Goal: Task Accomplishment & Management: Use online tool/utility

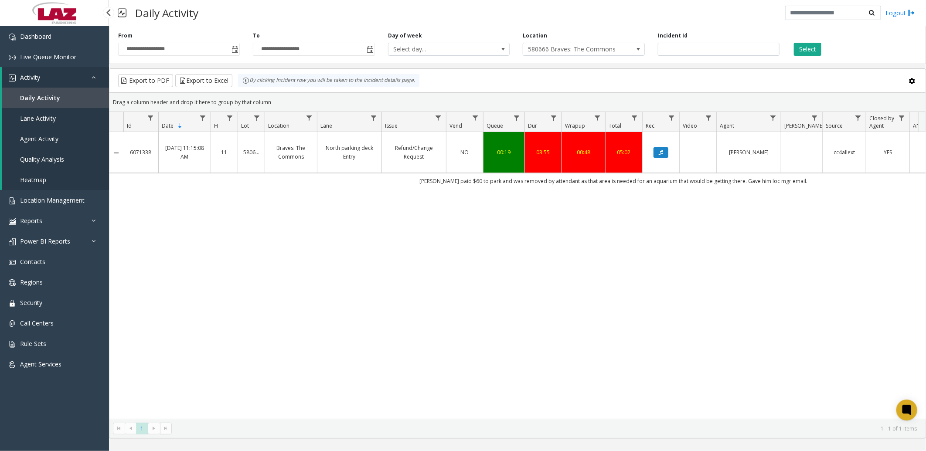
click at [47, 94] on span "Daily Activity" at bounding box center [40, 98] width 40 height 8
click at [237, 51] on span "Toggle popup" at bounding box center [234, 49] width 7 height 7
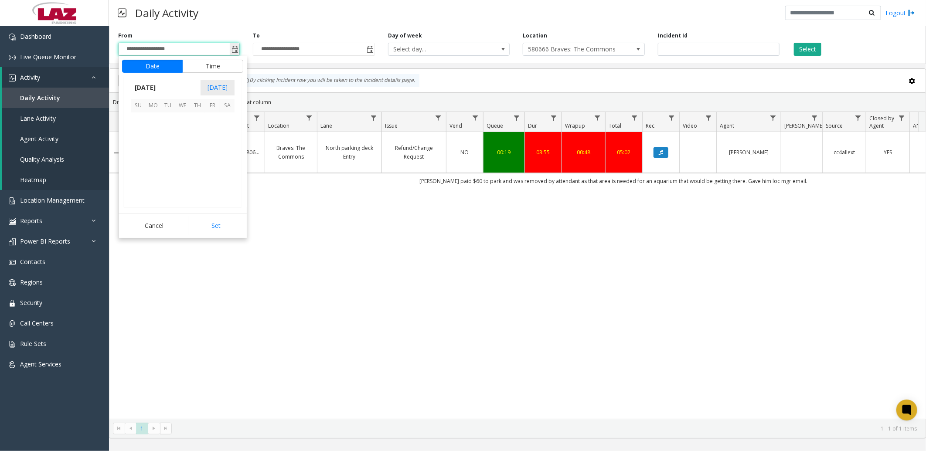
scroll to position [156301, 0]
click at [160, 85] on span "[DATE]" at bounding box center [145, 87] width 29 height 13
click at [167, 129] on span "Jun" at bounding box center [162, 127] width 21 height 21
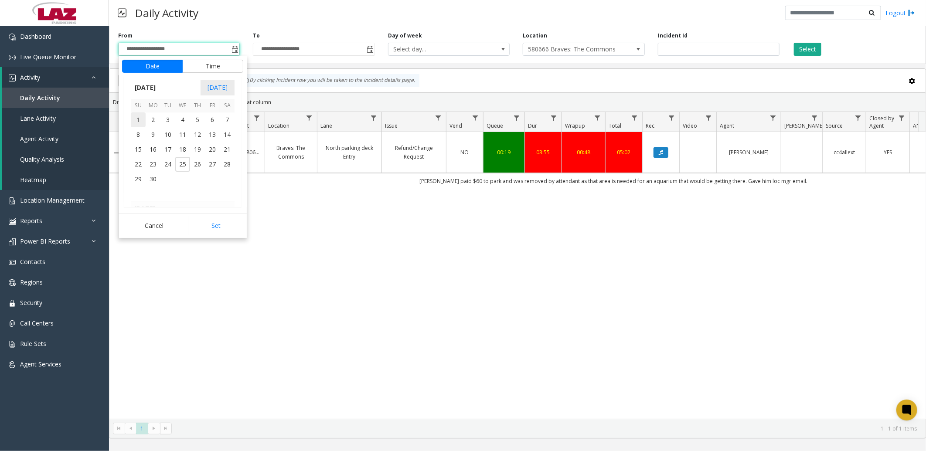
click at [138, 121] on span "1" at bounding box center [138, 119] width 15 height 15
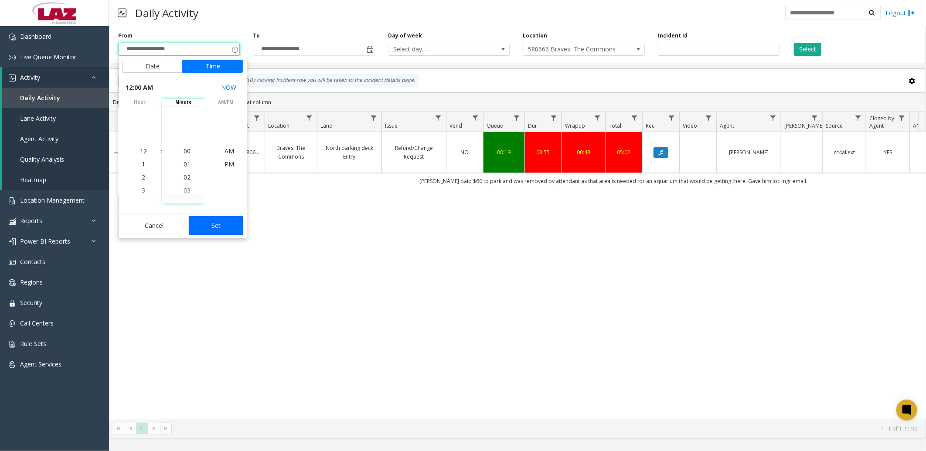
click at [206, 228] on button "Set" at bounding box center [216, 225] width 55 height 19
type input "**********"
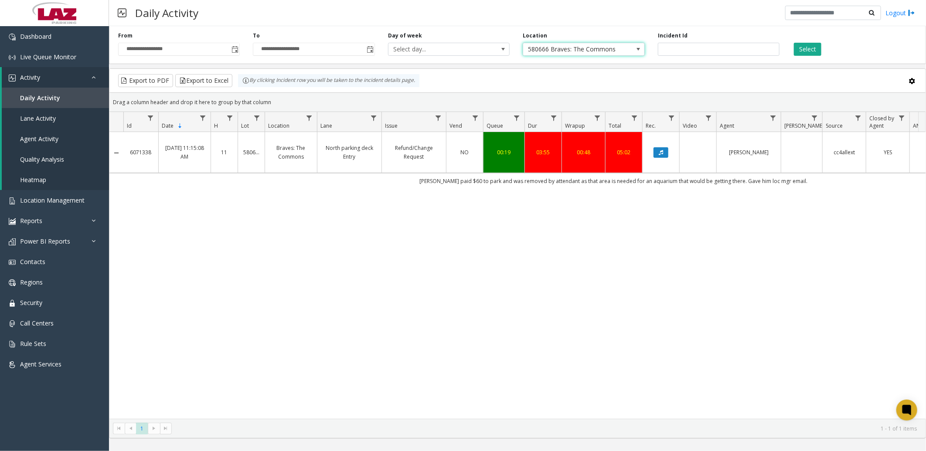
click at [552, 45] on span "580666 Braves: The Commons" at bounding box center [571, 49] width 97 height 12
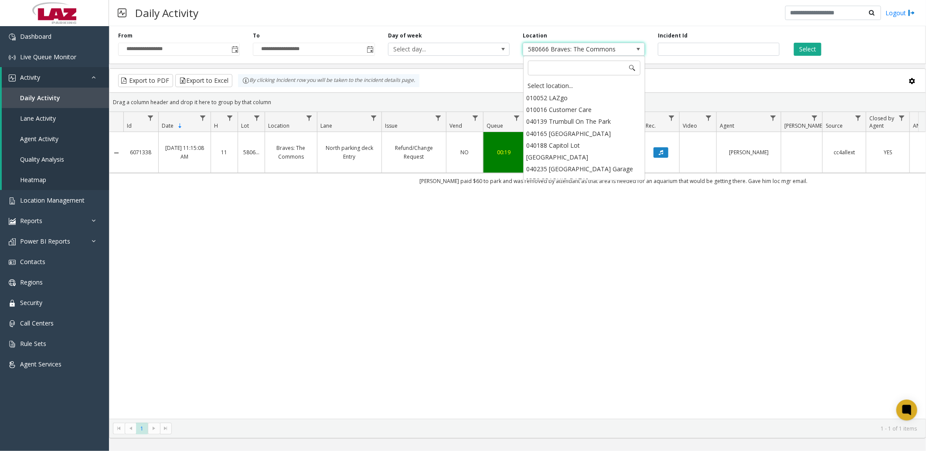
scroll to position [12334, 0]
click at [537, 85] on div "Select location..." at bounding box center [583, 86] width 119 height 12
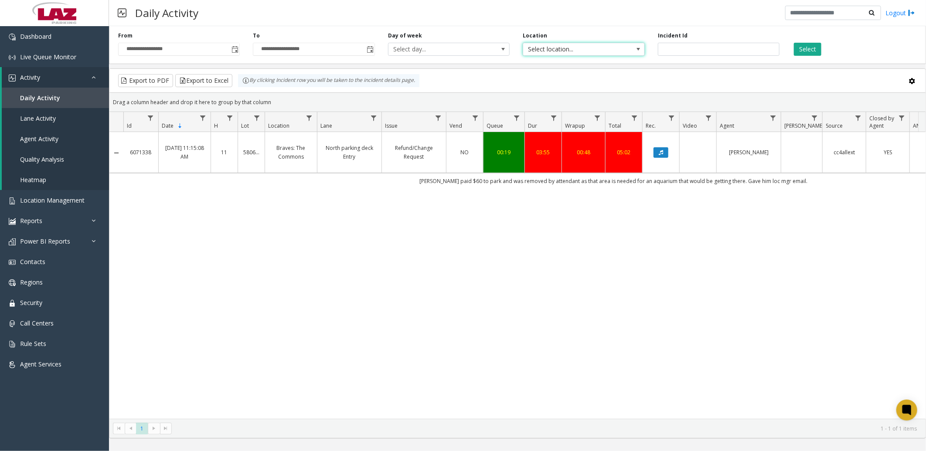
click at [550, 48] on span "Select location..." at bounding box center [571, 49] width 97 height 12
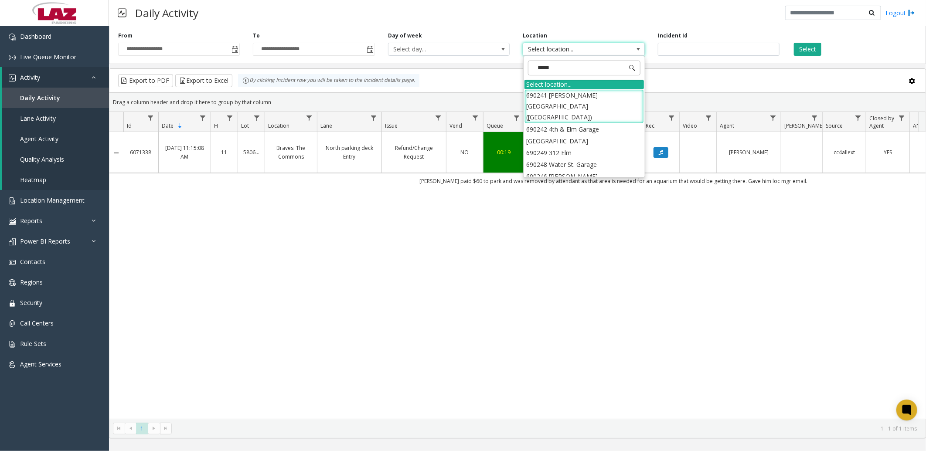
type input "******"
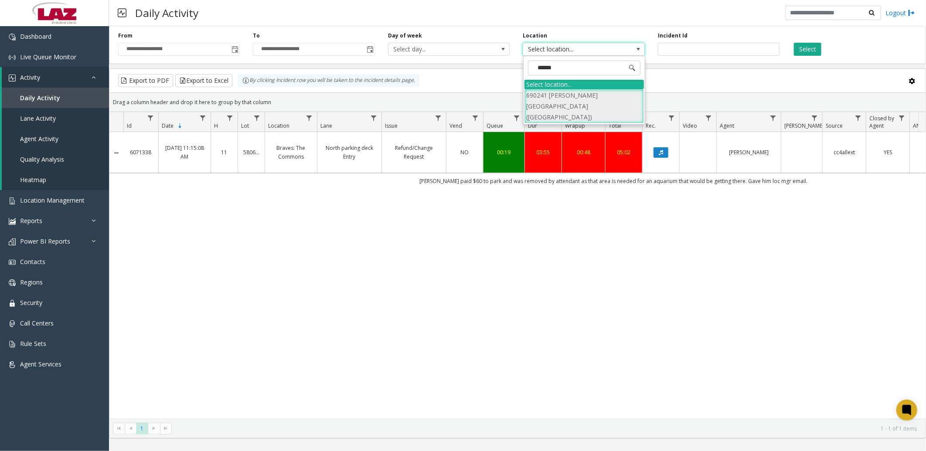
click at [561, 98] on li "690241 [PERSON_NAME][GEOGRAPHIC_DATA] ([GEOGRAPHIC_DATA])" at bounding box center [583, 106] width 119 height 34
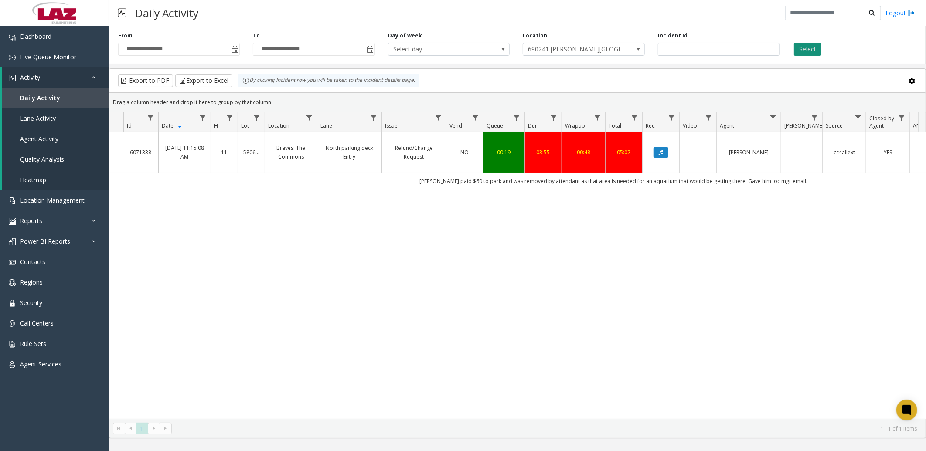
click at [808, 53] on button "Select" at bounding box center [807, 49] width 27 height 13
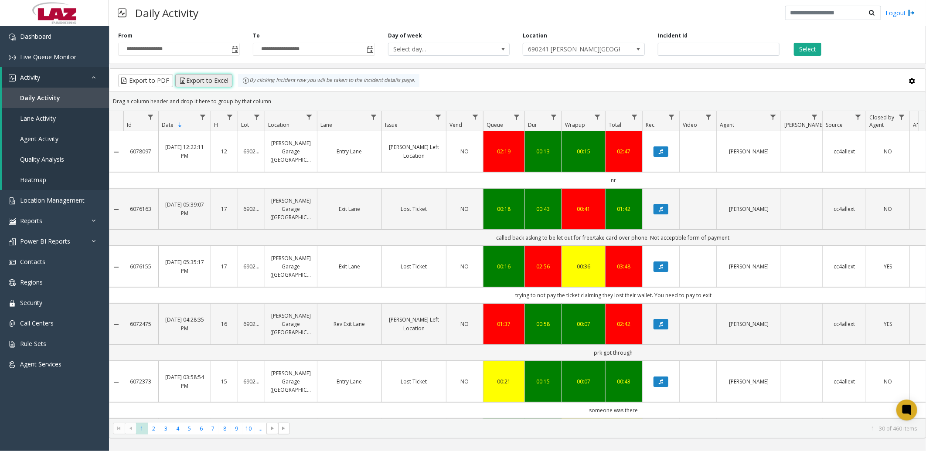
click at [215, 74] on button "Export to Excel" at bounding box center [203, 80] width 57 height 13
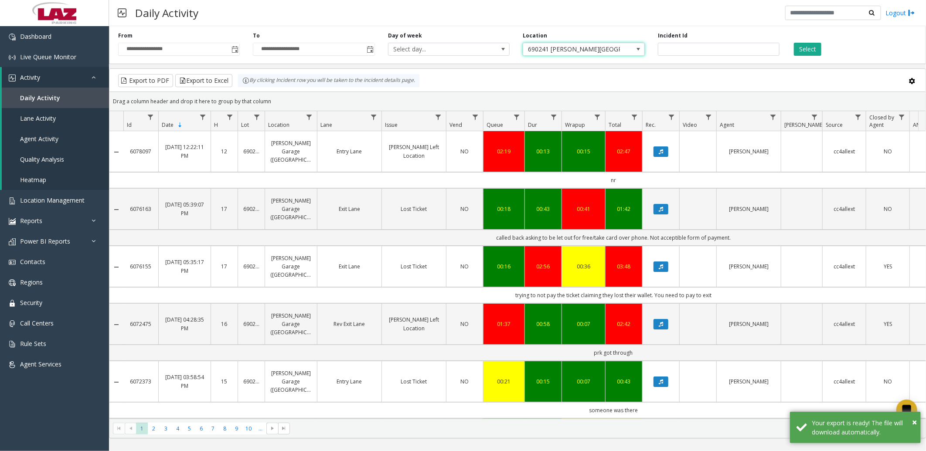
click at [599, 46] on span "690241 [PERSON_NAME][GEOGRAPHIC_DATA] ([GEOGRAPHIC_DATA])" at bounding box center [571, 49] width 97 height 12
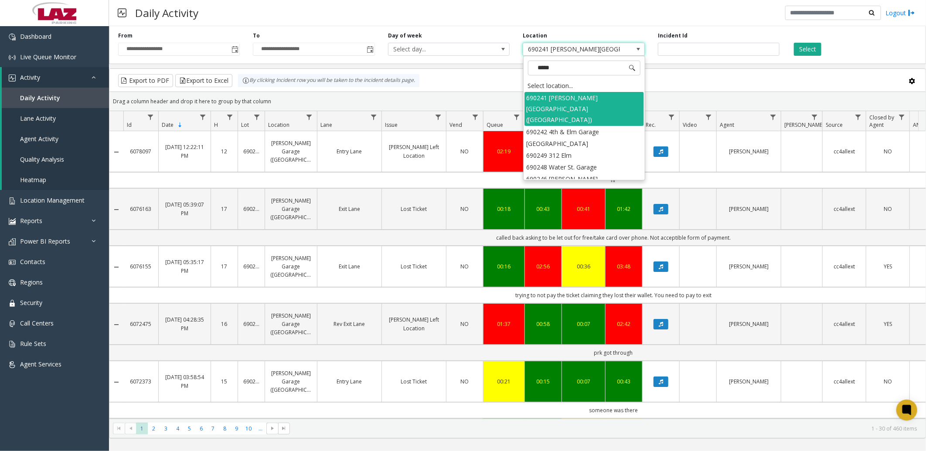
type input "******"
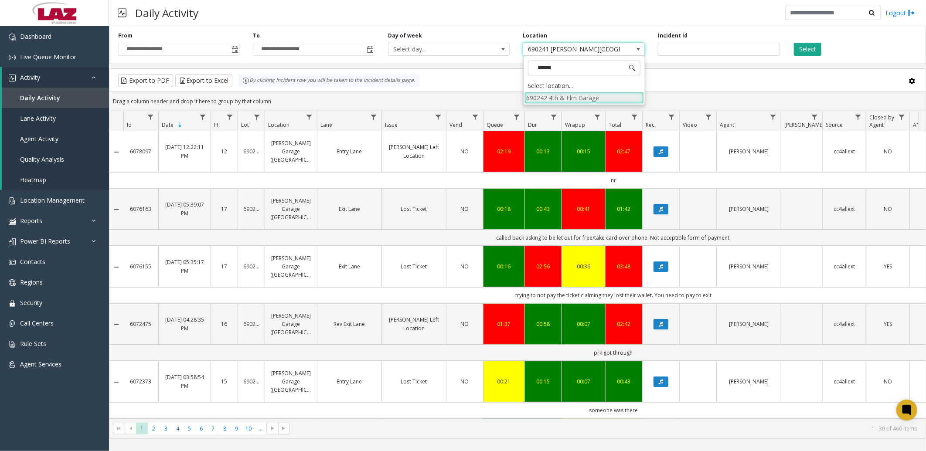
click at [576, 96] on li "690242 4th & Elm Garage" at bounding box center [583, 98] width 119 height 12
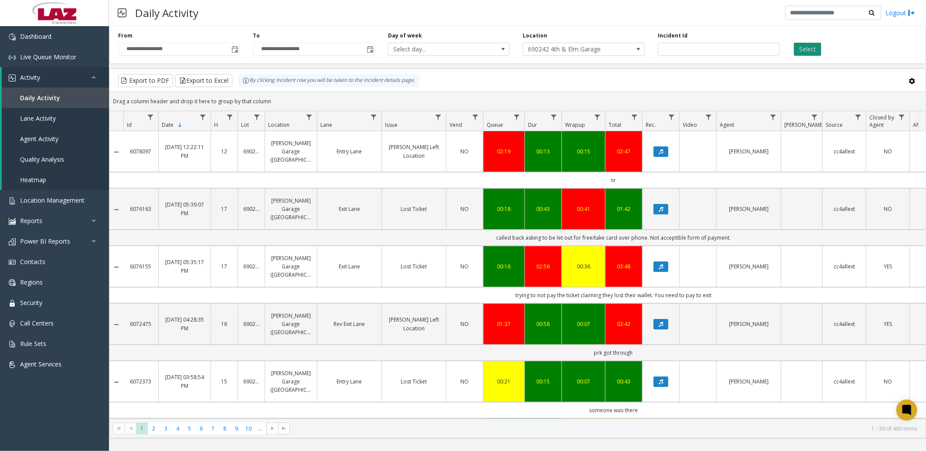
click at [813, 45] on button "Select" at bounding box center [807, 49] width 27 height 13
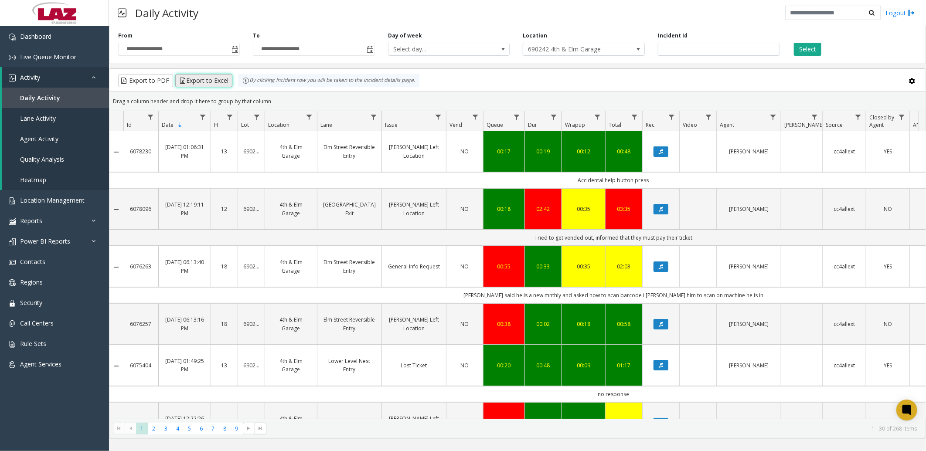
click at [189, 78] on button "Export to Excel" at bounding box center [203, 80] width 57 height 13
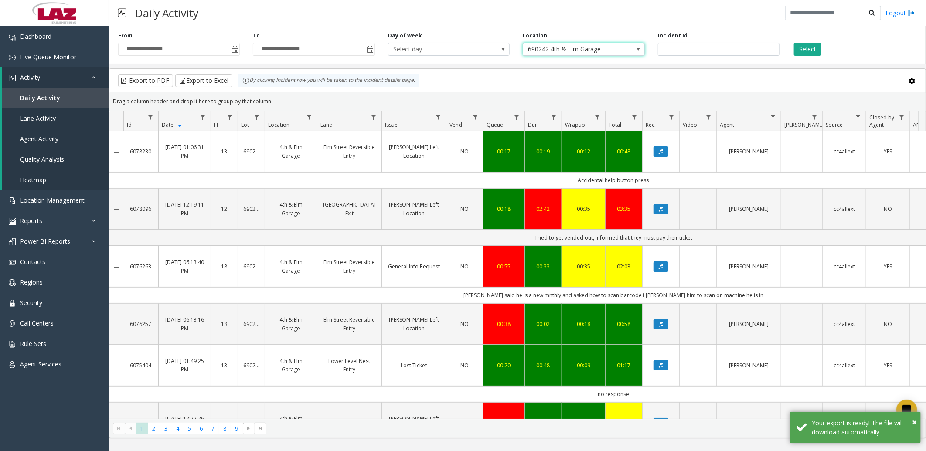
click at [599, 50] on span "690242 4th & Elm Garage" at bounding box center [571, 49] width 97 height 12
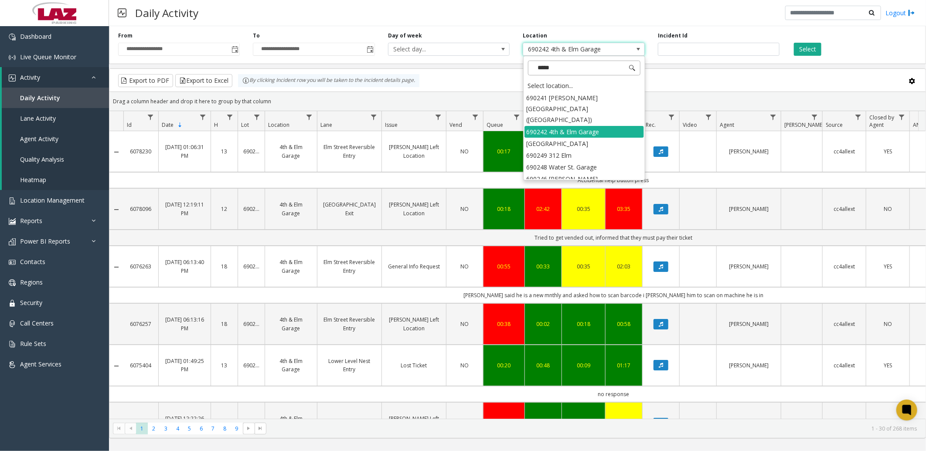
type input "******"
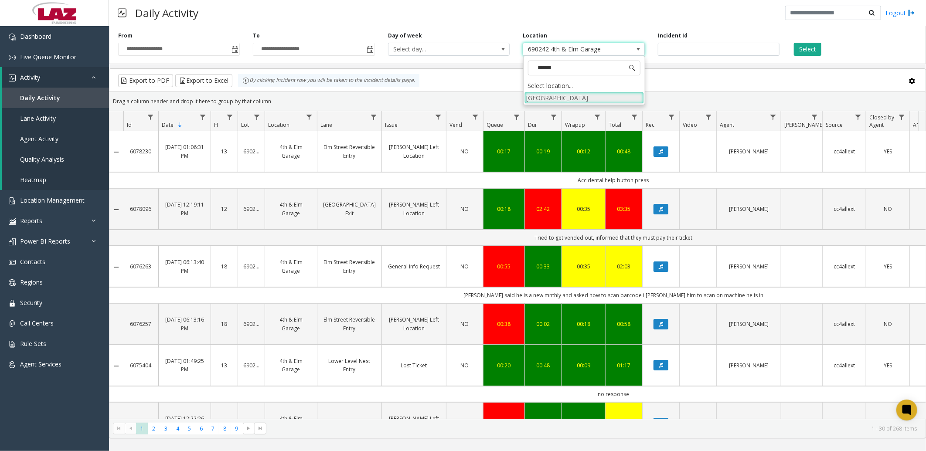
click at [591, 102] on li "[GEOGRAPHIC_DATA]" at bounding box center [583, 98] width 119 height 12
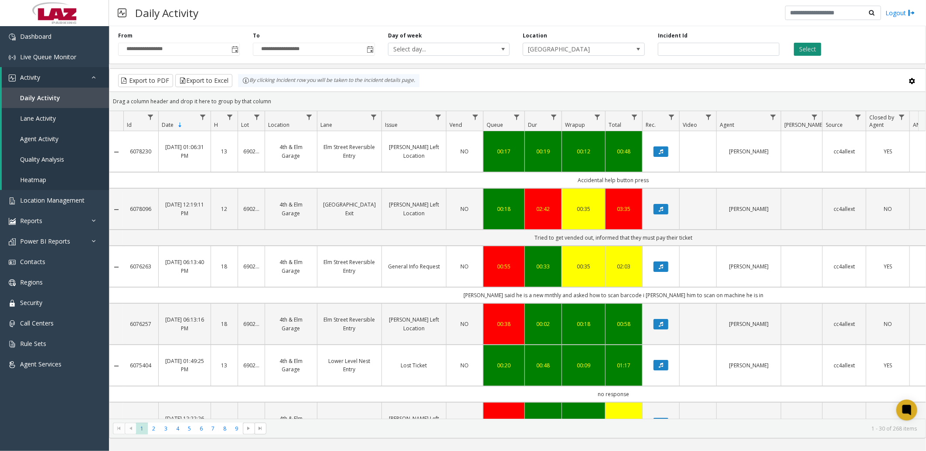
click at [804, 51] on button "Select" at bounding box center [807, 49] width 27 height 13
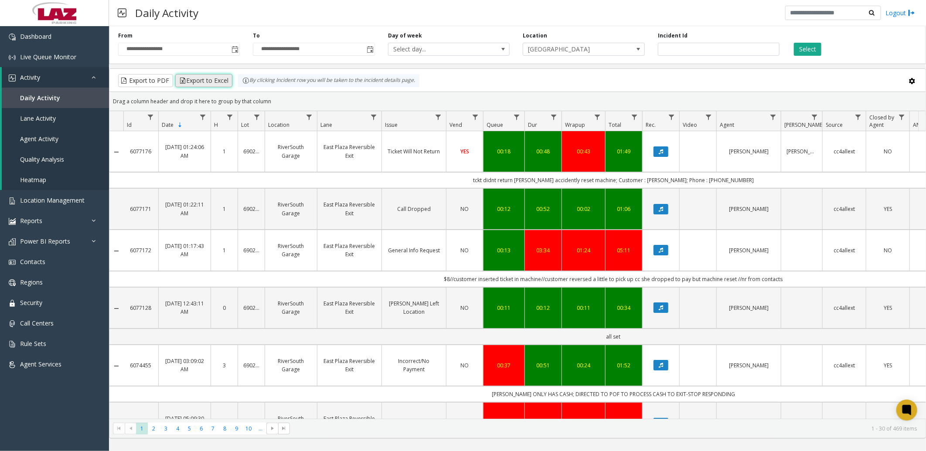
click at [216, 82] on button "Export to Excel" at bounding box center [203, 80] width 57 height 13
click at [564, 50] on span "[GEOGRAPHIC_DATA]" at bounding box center [571, 49] width 97 height 12
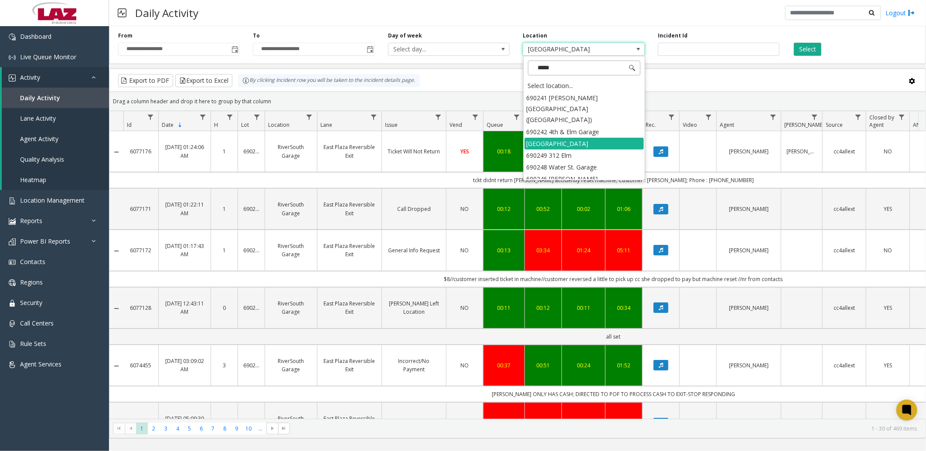
type input "******"
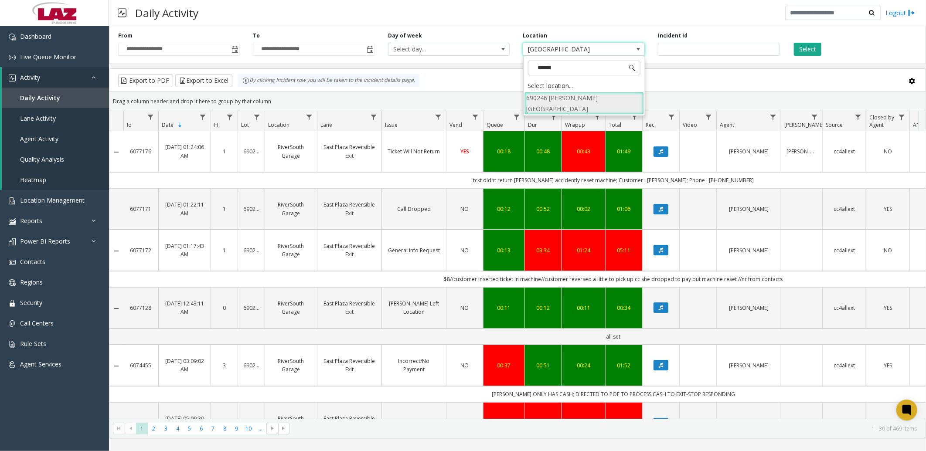
click at [568, 102] on li "690246 [PERSON_NAME][GEOGRAPHIC_DATA]" at bounding box center [583, 103] width 119 height 23
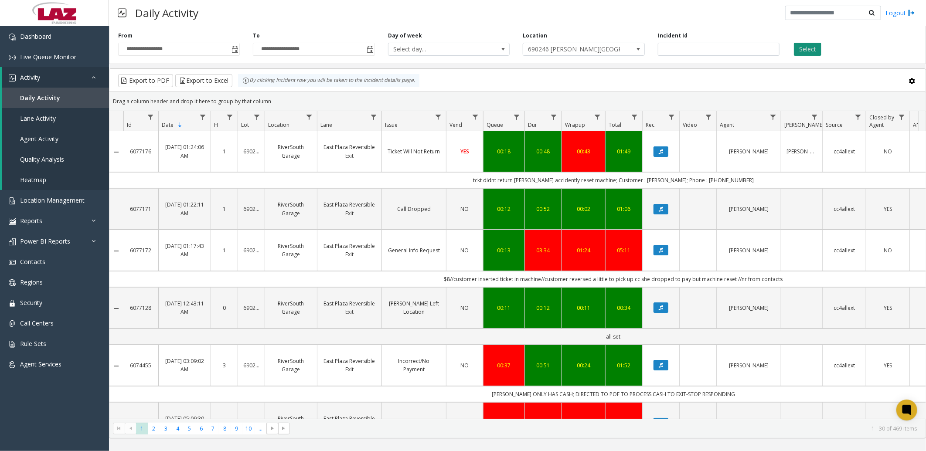
click at [817, 50] on button "Select" at bounding box center [807, 49] width 27 height 13
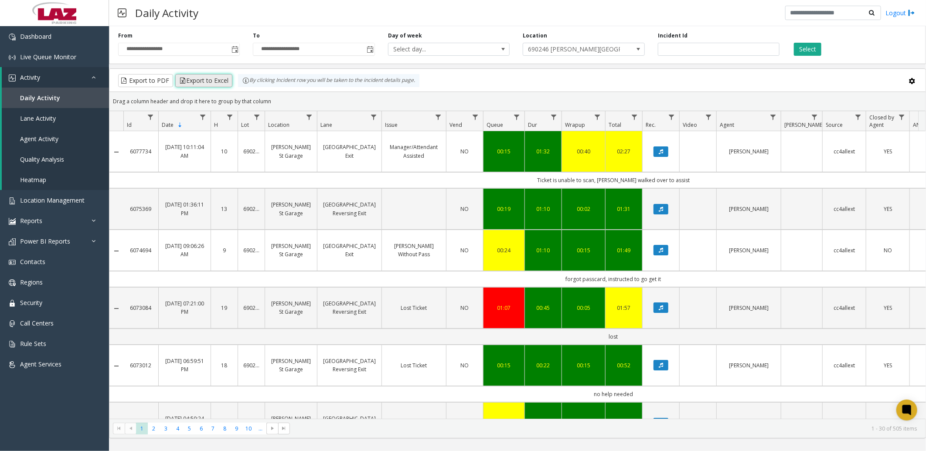
click at [192, 78] on button "Export to Excel" at bounding box center [203, 80] width 57 height 13
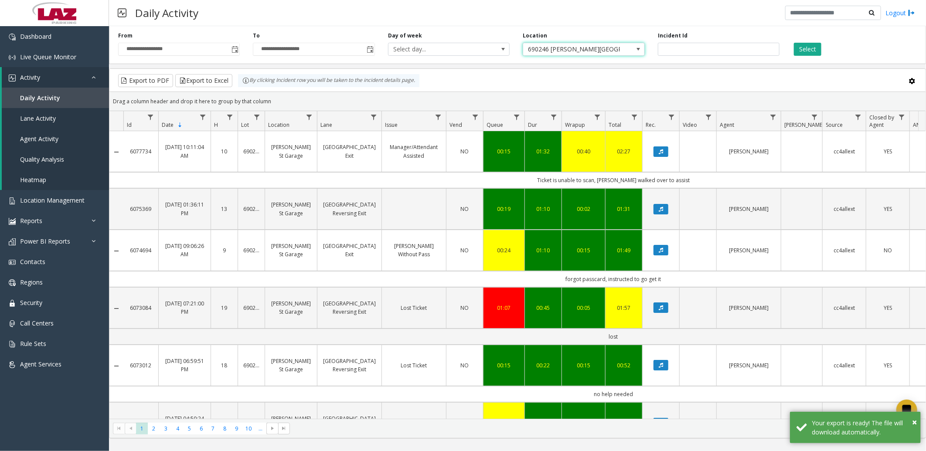
click at [600, 53] on span "690246 [PERSON_NAME][GEOGRAPHIC_DATA]" at bounding box center [571, 49] width 97 height 12
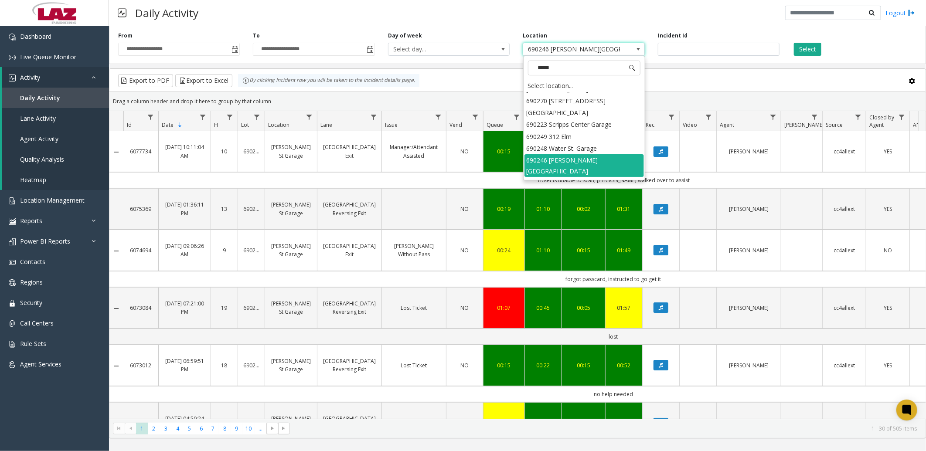
scroll to position [7, 0]
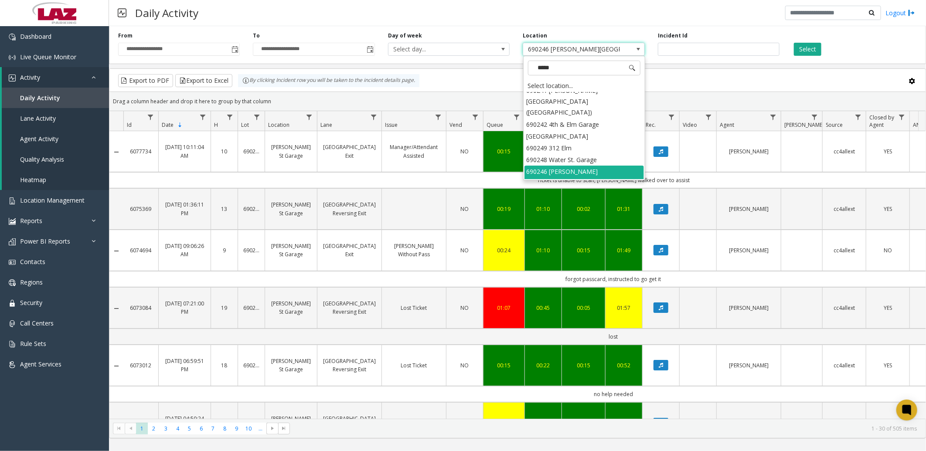
type input "******"
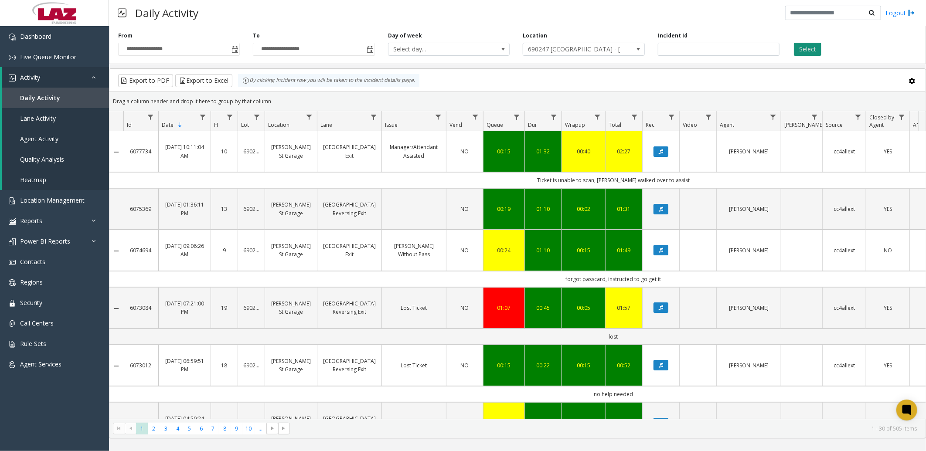
click at [802, 46] on button "Select" at bounding box center [807, 49] width 27 height 13
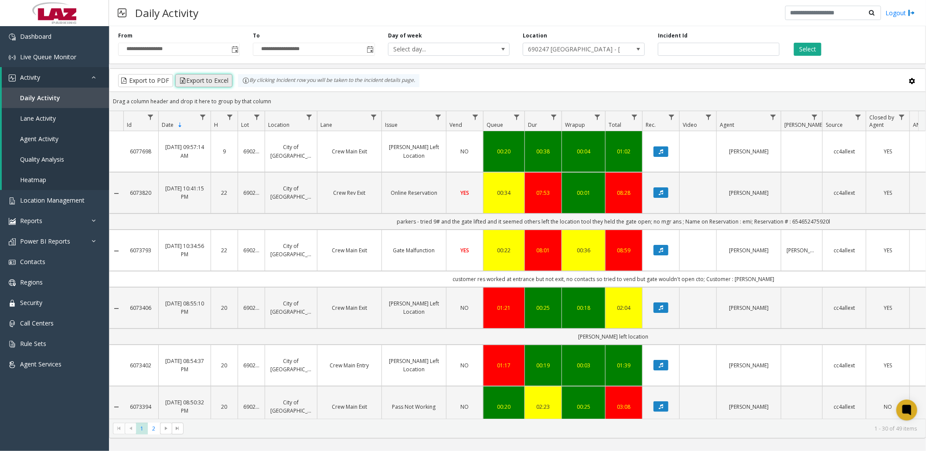
click at [205, 76] on button "Export to Excel" at bounding box center [203, 80] width 57 height 13
click at [588, 49] on span "690247 [GEOGRAPHIC_DATA] - [GEOGRAPHIC_DATA]" at bounding box center [571, 49] width 97 height 12
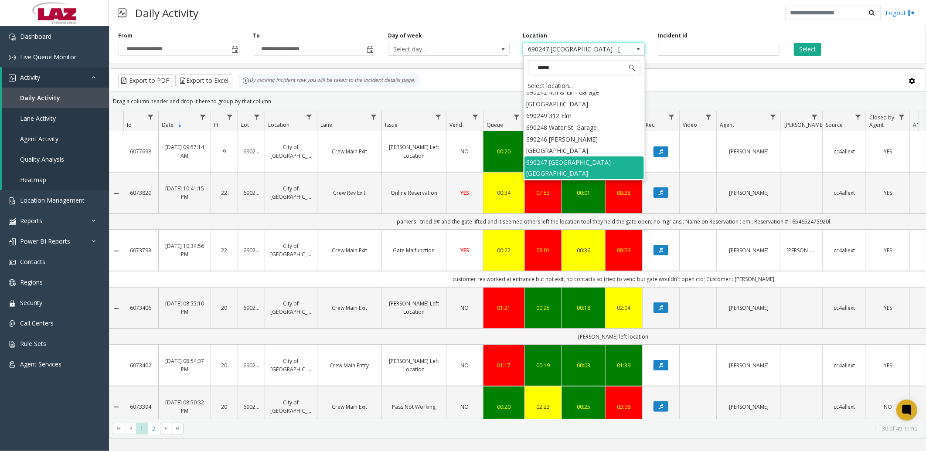
scroll to position [7, 0]
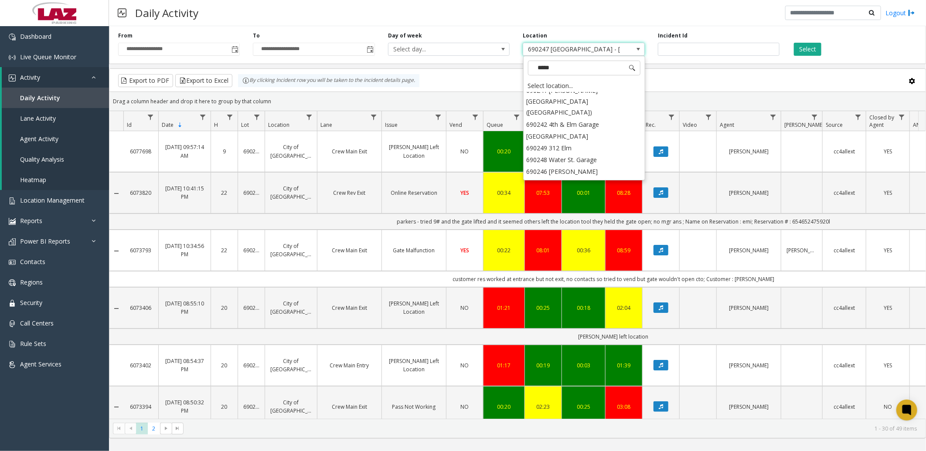
type input "******"
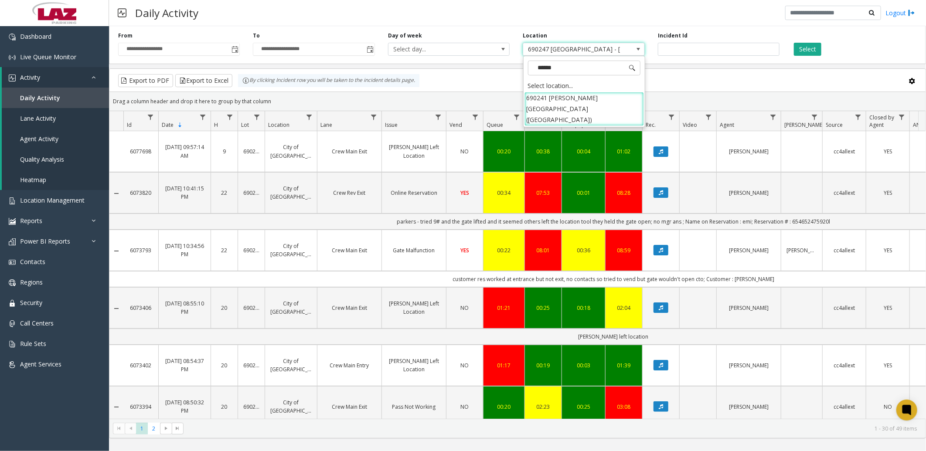
scroll to position [0, 0]
click at [588, 48] on span "690247 [GEOGRAPHIC_DATA] - [GEOGRAPHIC_DATA]" at bounding box center [571, 49] width 97 height 12
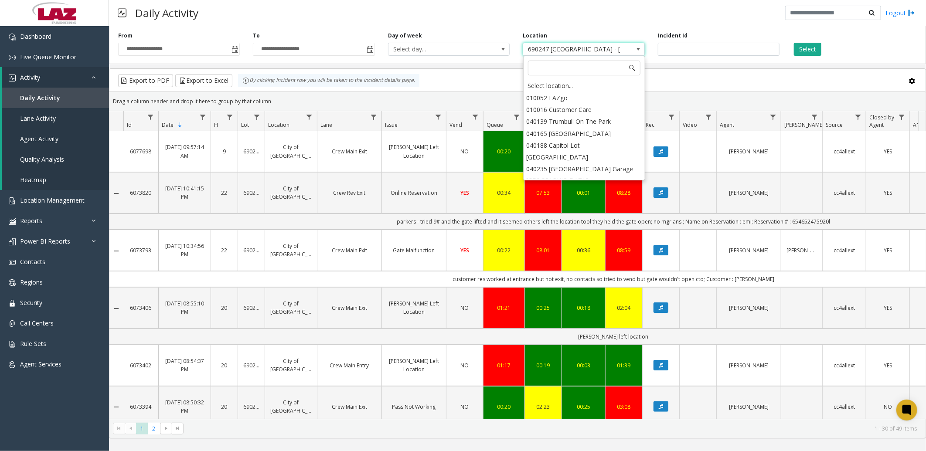
scroll to position [11475, 0]
click at [555, 65] on input at bounding box center [584, 68] width 112 height 15
type input "******"
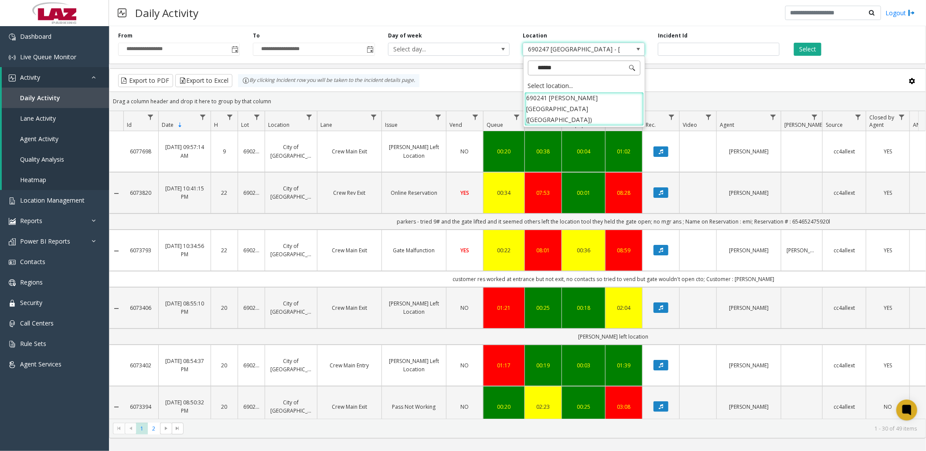
scroll to position [0, 0]
click at [586, 48] on span "690247 [GEOGRAPHIC_DATA] - [GEOGRAPHIC_DATA]" at bounding box center [571, 49] width 97 height 12
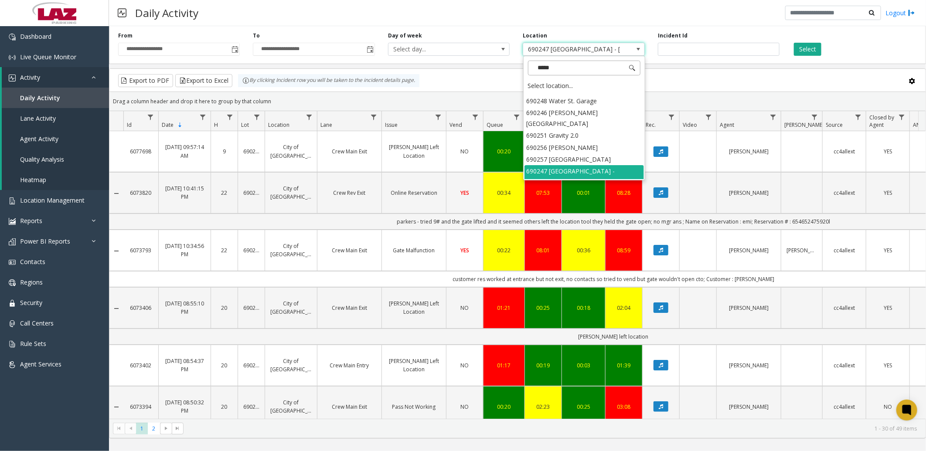
scroll to position [7, 0]
type input "******"
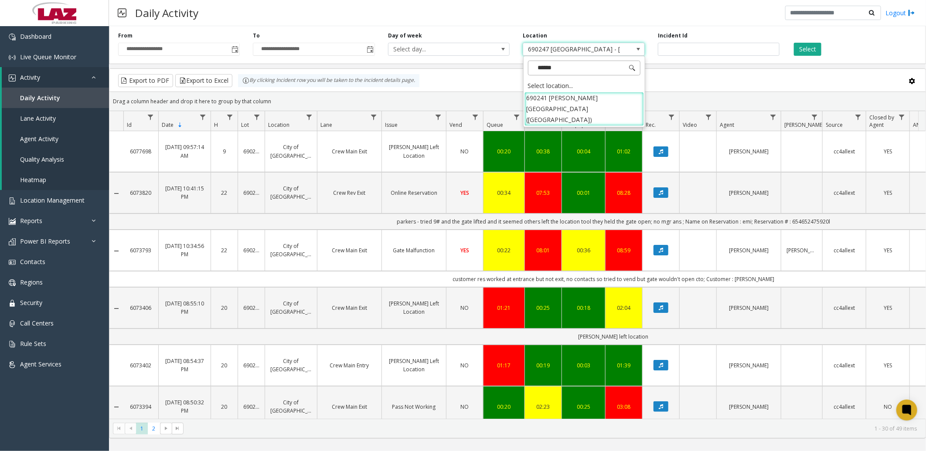
scroll to position [0, 0]
click at [539, 105] on li "690241 [PERSON_NAME][GEOGRAPHIC_DATA] ([GEOGRAPHIC_DATA])" at bounding box center [583, 109] width 119 height 34
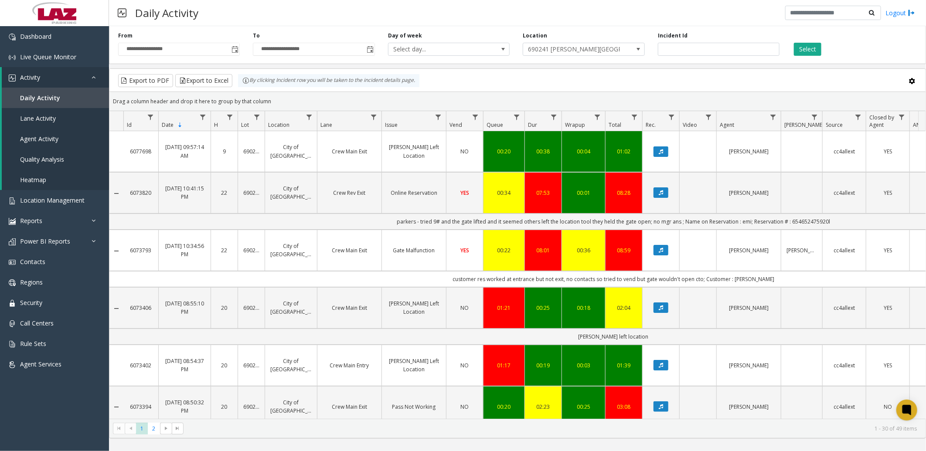
click at [751, 17] on div "Daily Activity Logout" at bounding box center [517, 13] width 817 height 26
